Goal: Find contact information: Find contact information

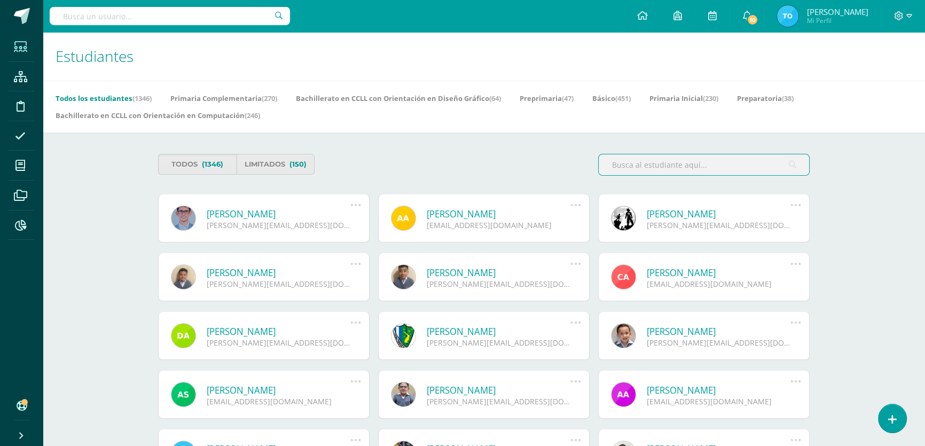
click at [699, 160] on input "text" at bounding box center [704, 164] width 210 height 21
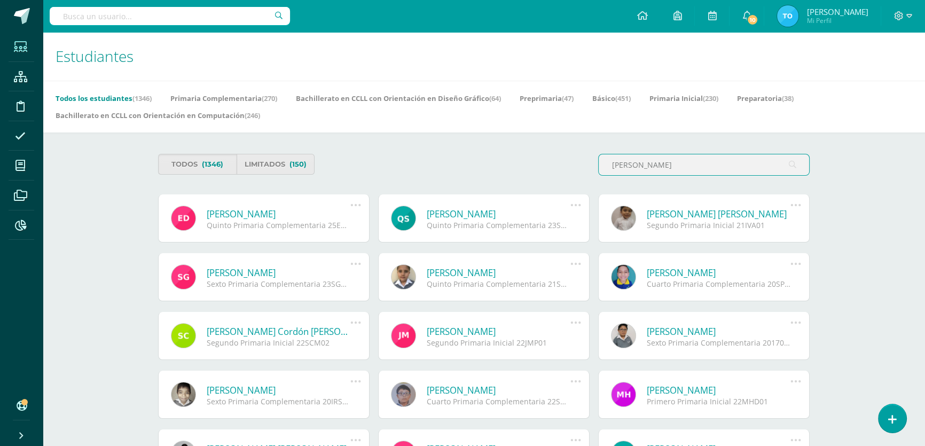
type input "Esteban Julian"
click at [285, 211] on link "Esteban Julian Donis Castellanos" at bounding box center [279, 214] width 144 height 12
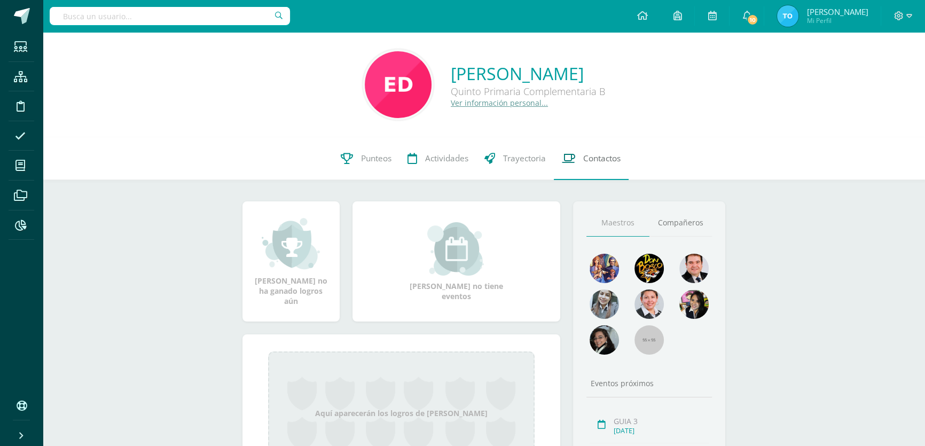
click at [592, 162] on span "Contactos" at bounding box center [601, 158] width 37 height 11
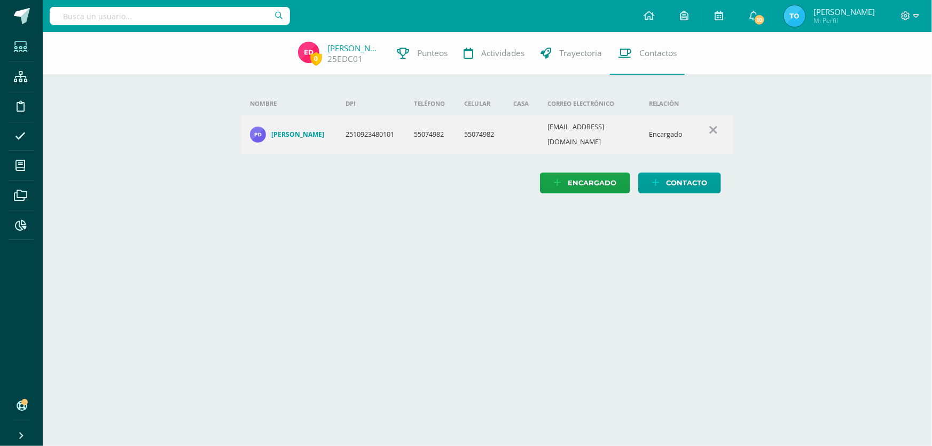
click at [25, 46] on icon at bounding box center [20, 47] width 13 height 11
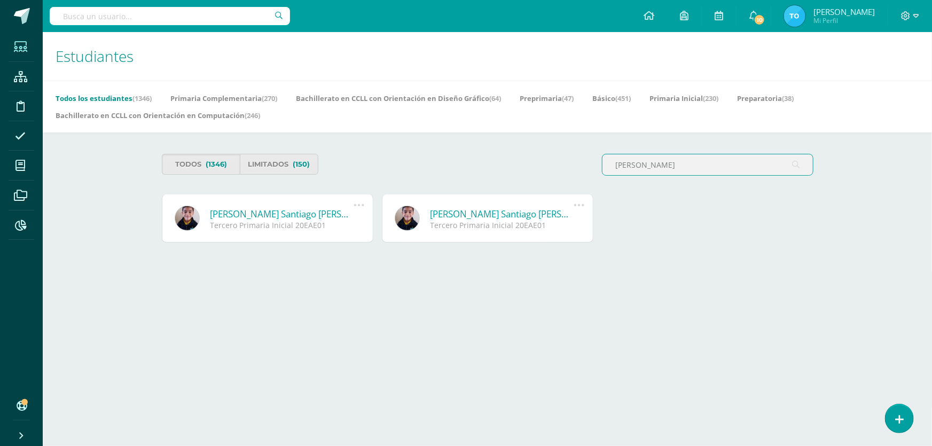
type input "[PERSON_NAME]"
click at [324, 214] on link "Esteban Santiago Argueta Elías" at bounding box center [282, 214] width 144 height 12
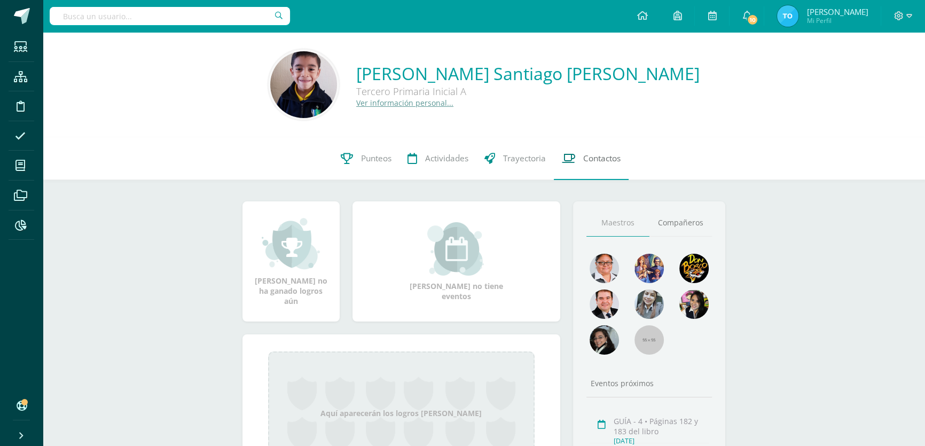
click at [606, 159] on span "Contactos" at bounding box center [601, 158] width 37 height 11
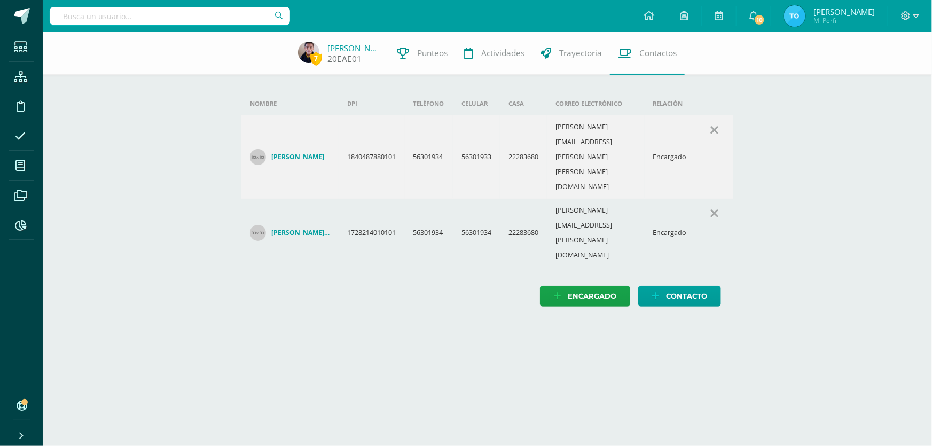
click at [349, 48] on link "[PERSON_NAME]" at bounding box center [353, 48] width 53 height 11
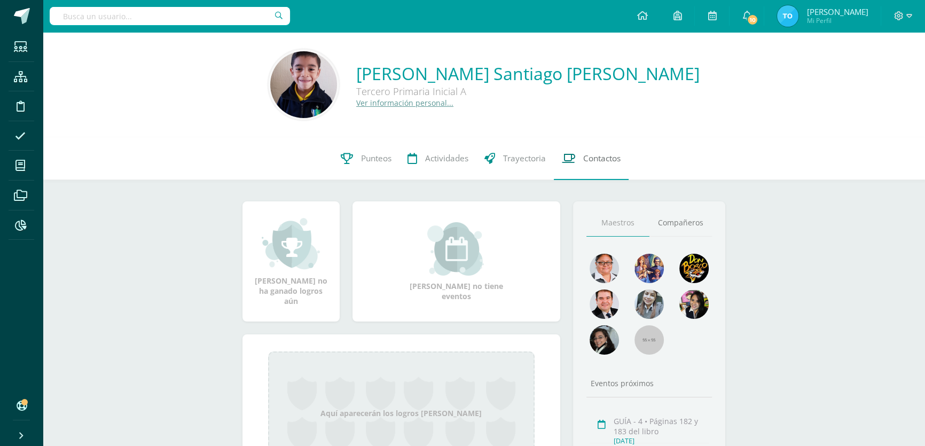
click at [620, 157] on span "Contactos" at bounding box center [601, 158] width 37 height 11
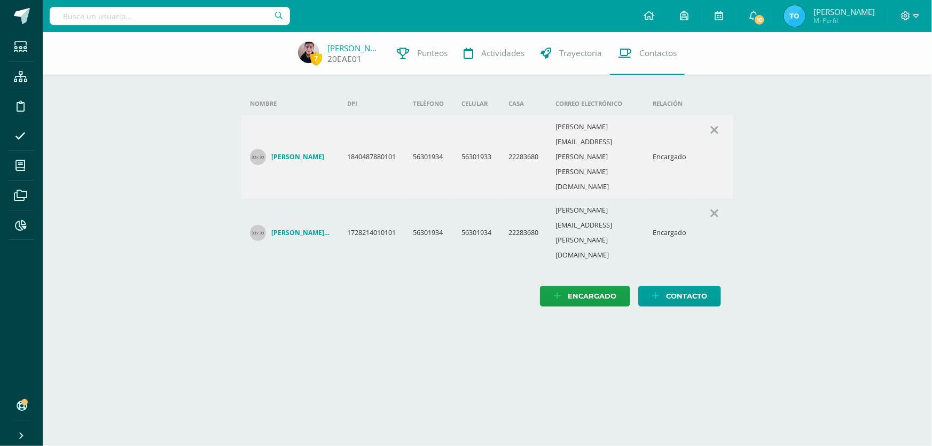
click at [363, 46] on link "[PERSON_NAME]" at bounding box center [353, 48] width 53 height 11
